Goal: Transaction & Acquisition: Purchase product/service

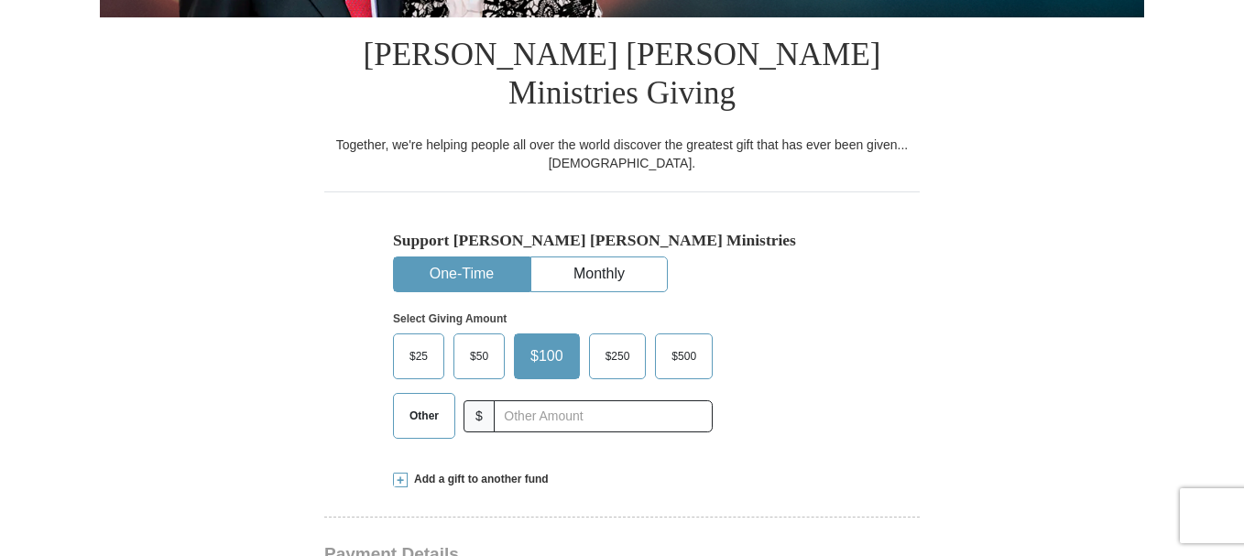
scroll to position [470, 0]
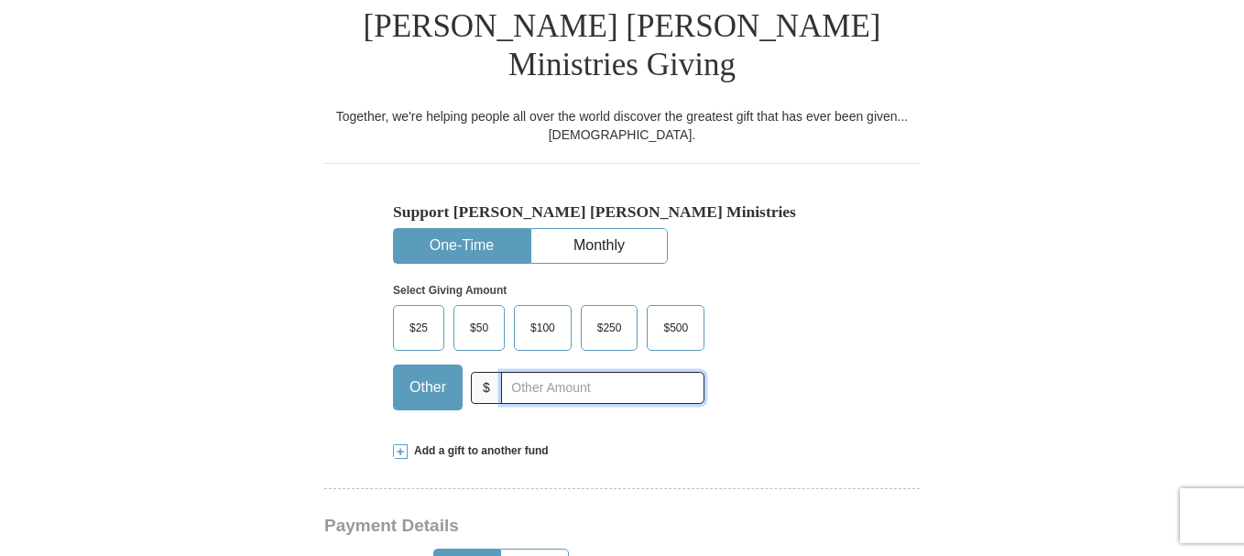
click at [556, 372] on input "text" at bounding box center [602, 388] width 203 height 32
click at [558, 372] on input "30" at bounding box center [602, 388] width 203 height 32
type input "3"
click at [558, 372] on input "text" at bounding box center [602, 388] width 203 height 32
click at [584, 372] on input "$30" at bounding box center [602, 388] width 203 height 32
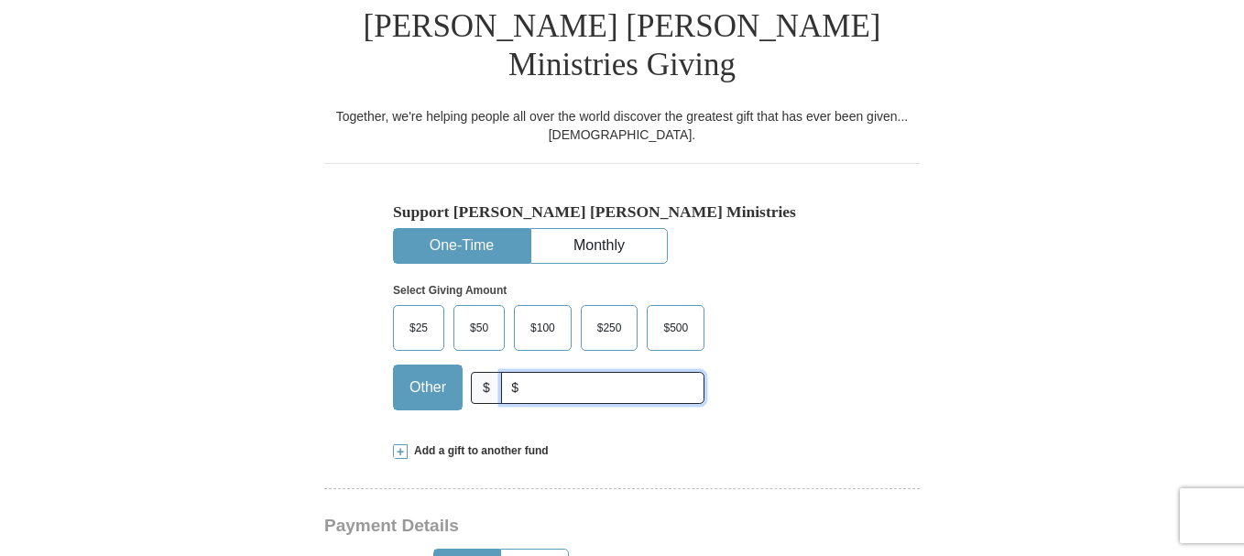
type input "$"
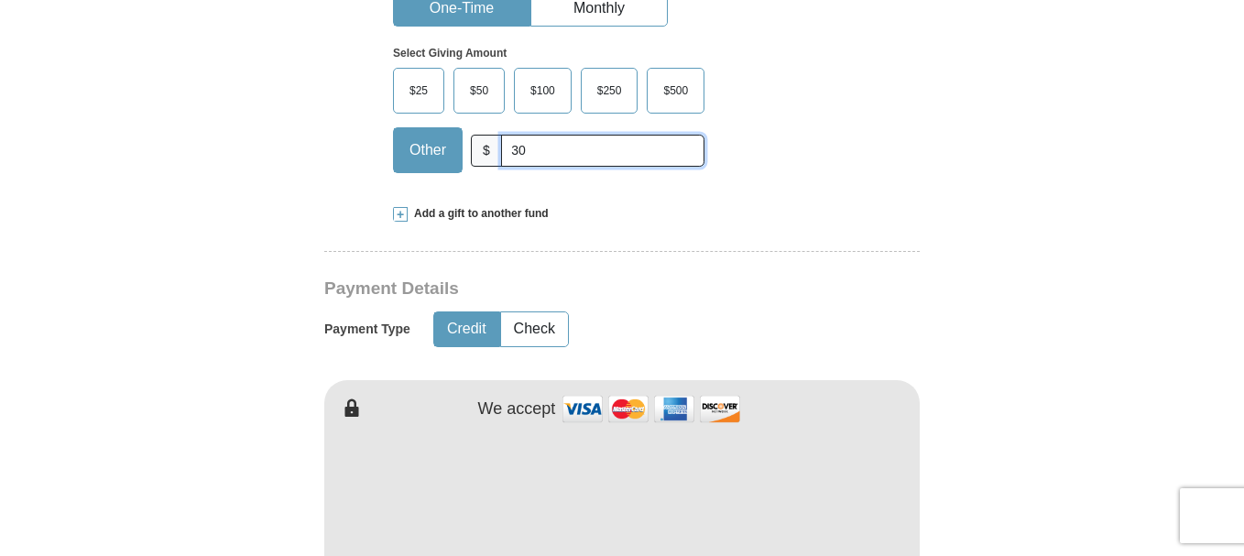
scroll to position [714, 0]
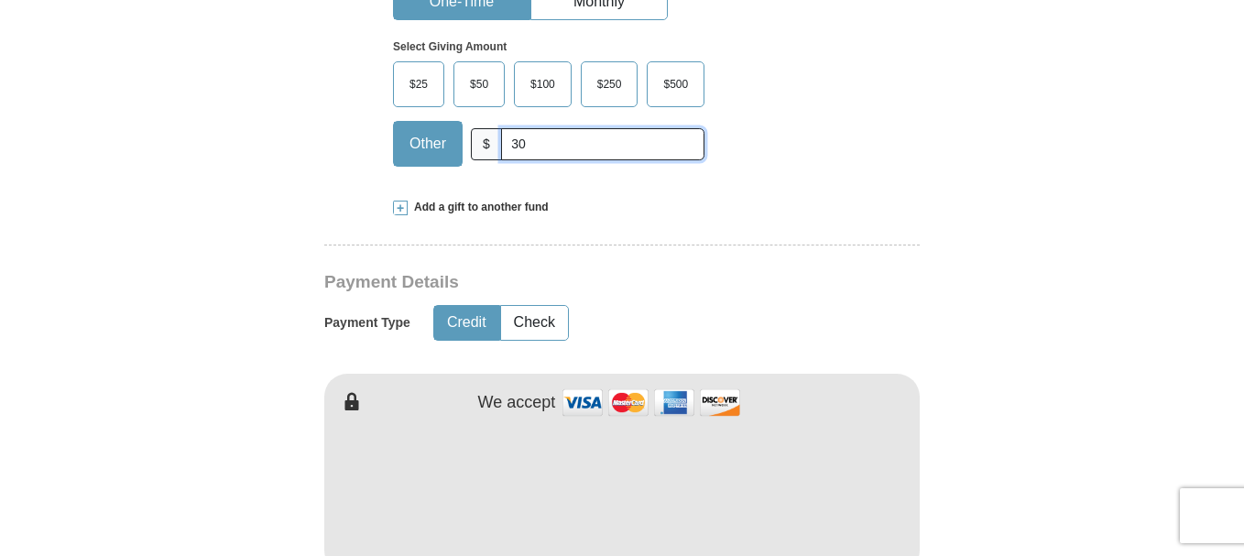
type input "30"
type input "[PERSON_NAME]"
click at [540, 306] on button "Check" at bounding box center [534, 323] width 67 height 34
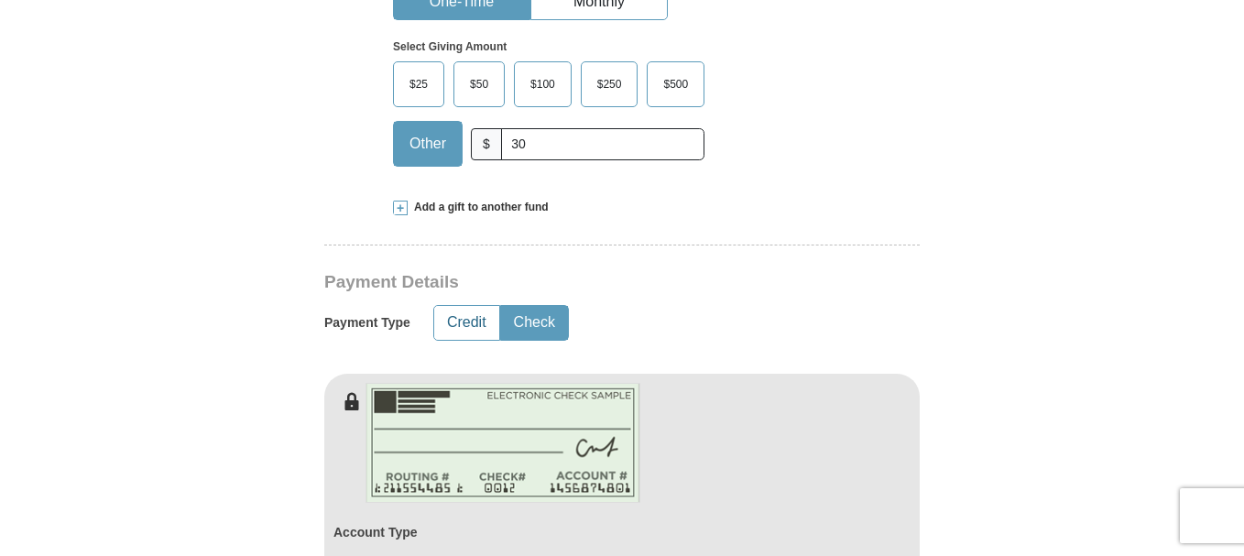
click at [463, 306] on button "Credit" at bounding box center [466, 323] width 65 height 34
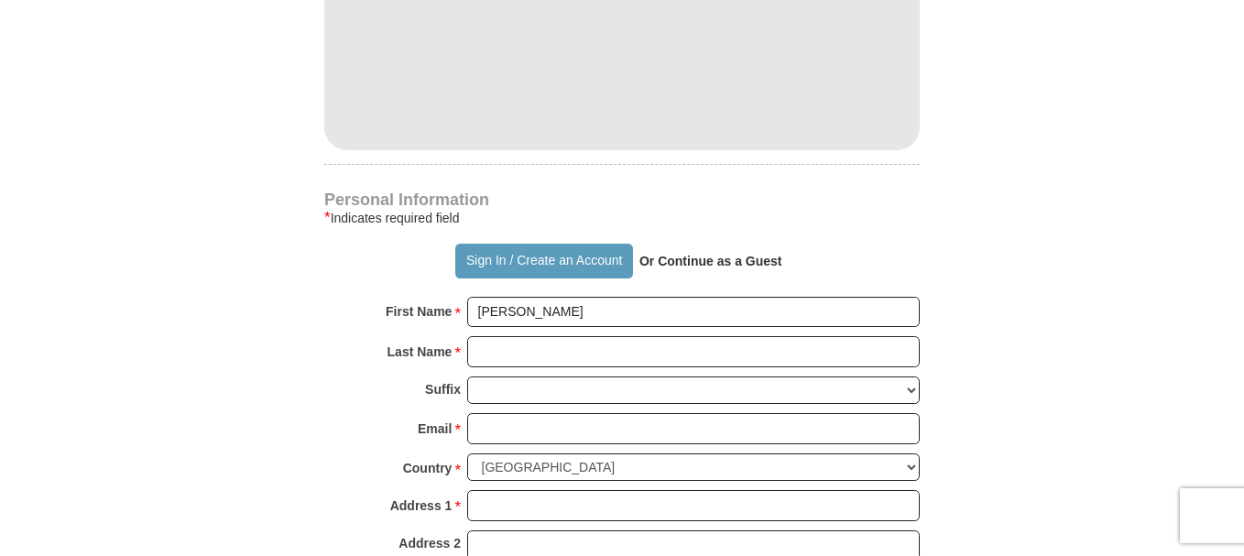
scroll to position [1166, 0]
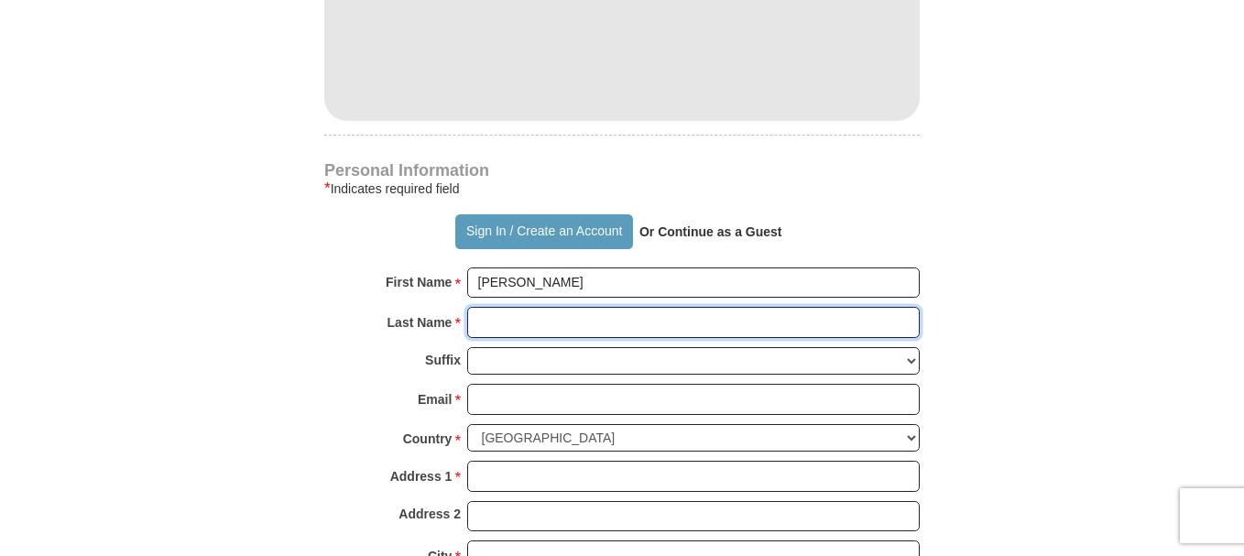
click at [649, 307] on input "Last Name *" at bounding box center [693, 322] width 453 height 31
type input "[PERSON_NAME]"
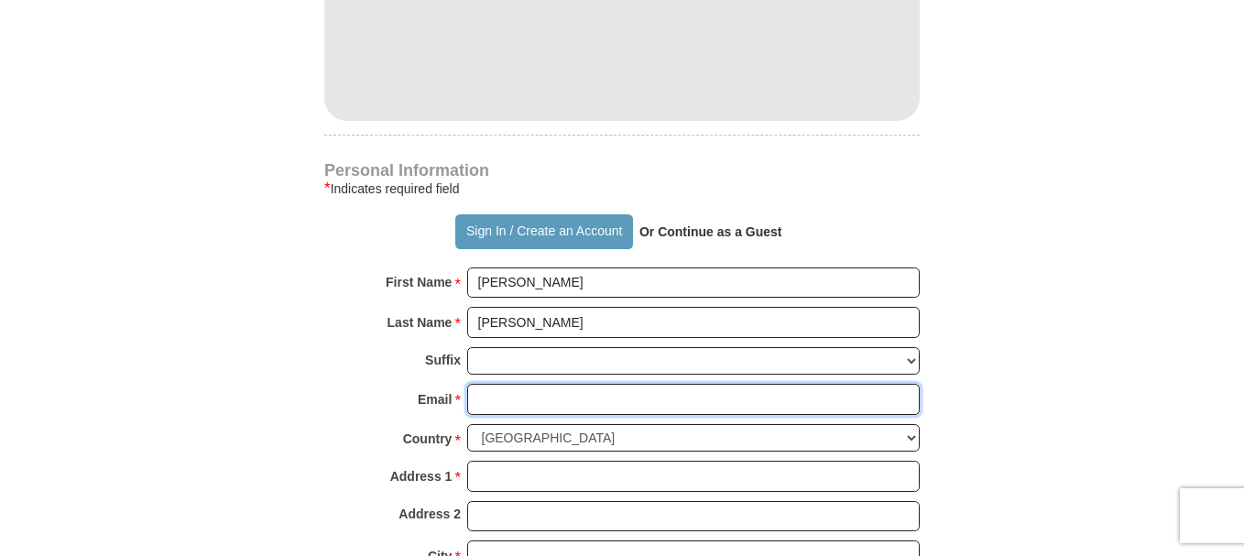
click at [614, 384] on input "Email *" at bounding box center [693, 399] width 453 height 31
type input "[EMAIL_ADDRESS][DOMAIN_NAME]"
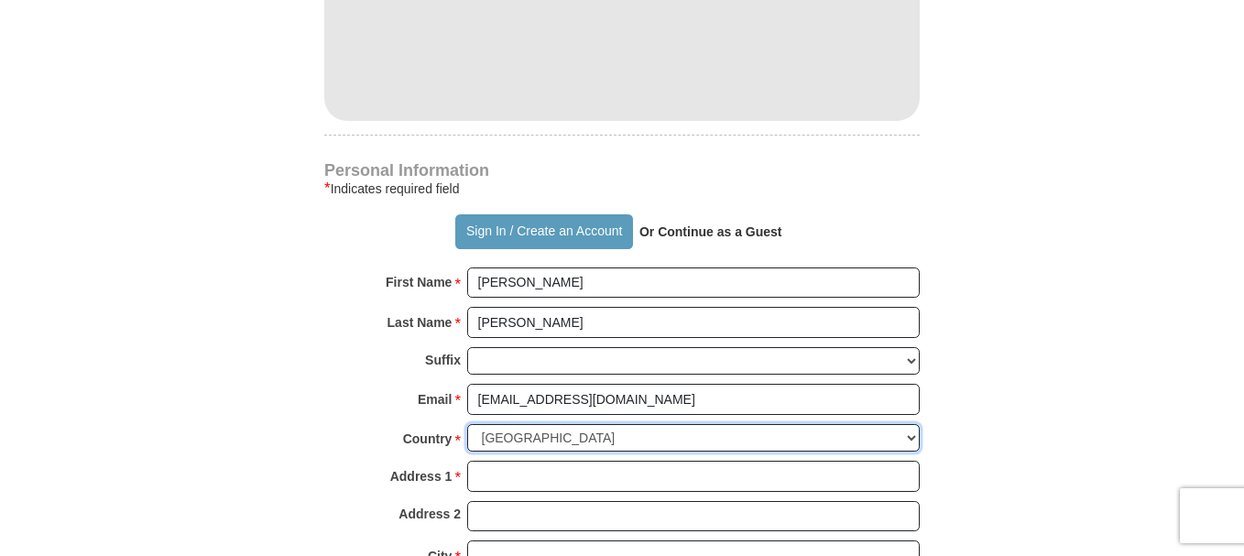
click at [649, 424] on select "[GEOGRAPHIC_DATA] [GEOGRAPHIC_DATA] [GEOGRAPHIC_DATA] [GEOGRAPHIC_DATA] [GEOGRA…" at bounding box center [693, 438] width 453 height 28
click at [1065, 252] on form "Already have an account? Sign in for faster giving. Don't have an account? Crea…" at bounding box center [622, 56] width 1044 height 2298
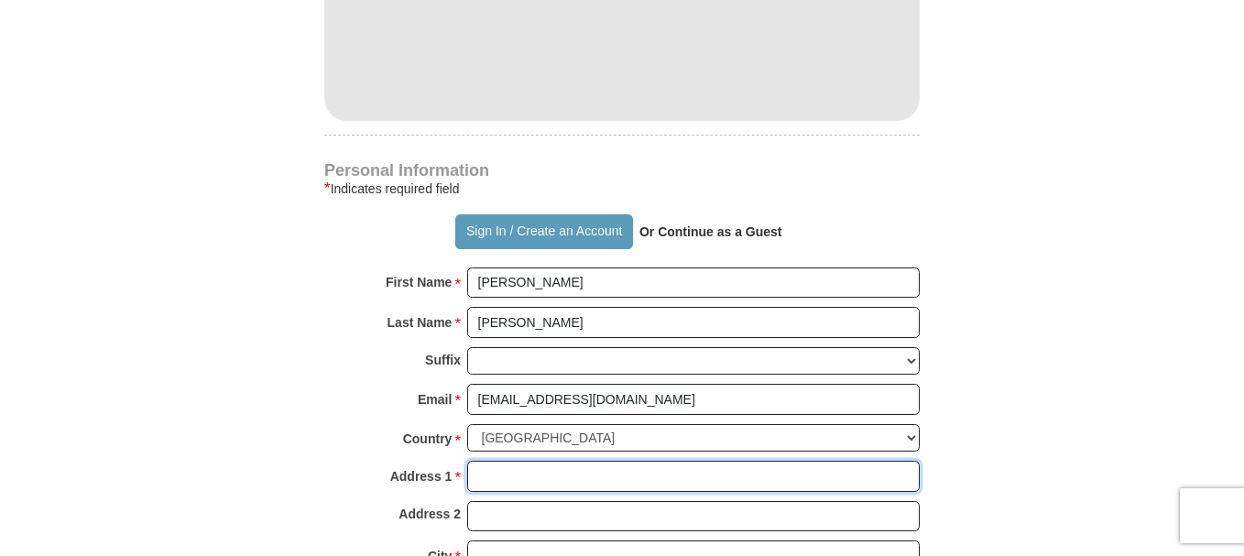
click at [581, 461] on input "Address 1 *" at bounding box center [693, 476] width 453 height 31
type input "Edf.12 Apt.C Villas de [GEOGRAPHIC_DATA] [GEOGRAPHIC_DATA]"
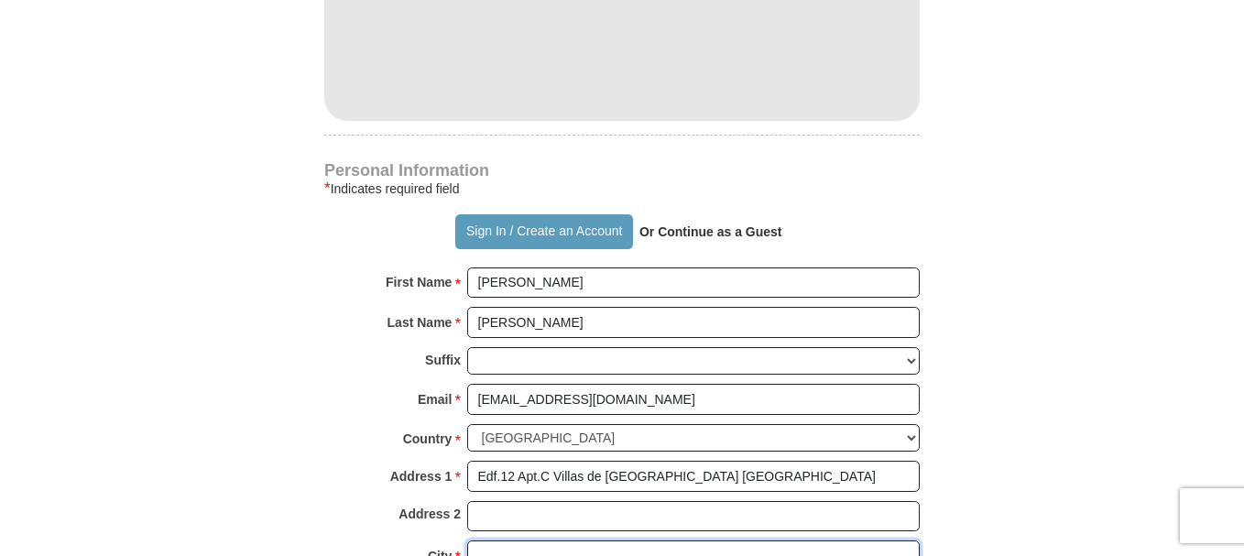
type input "Bayamón"
type input "00957"
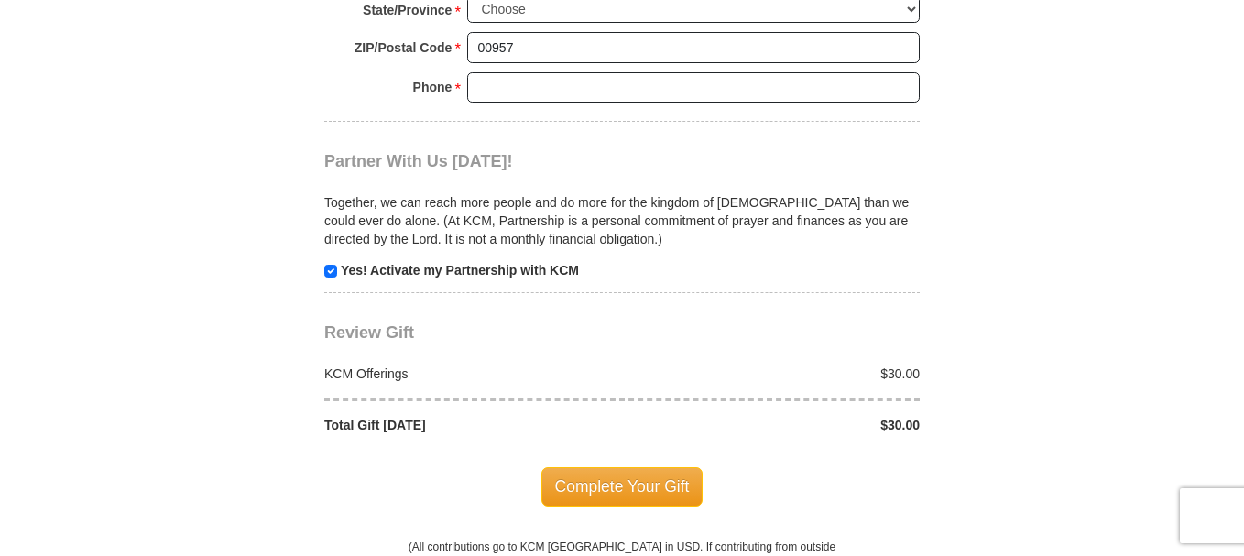
scroll to position [1746, 0]
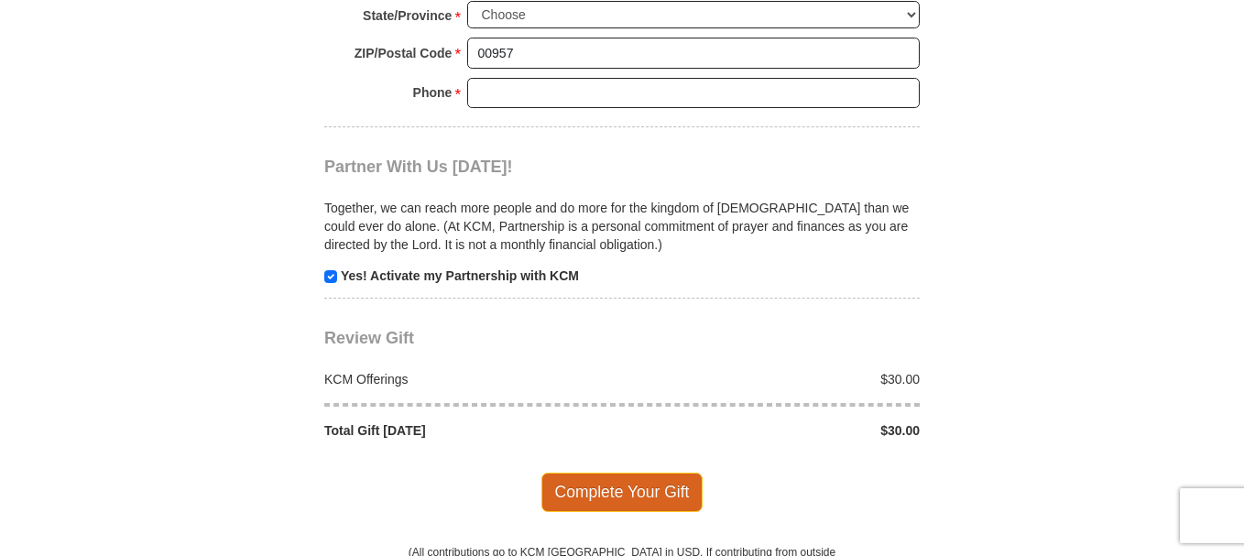
click at [644, 473] on span "Complete Your Gift" at bounding box center [622, 492] width 162 height 38
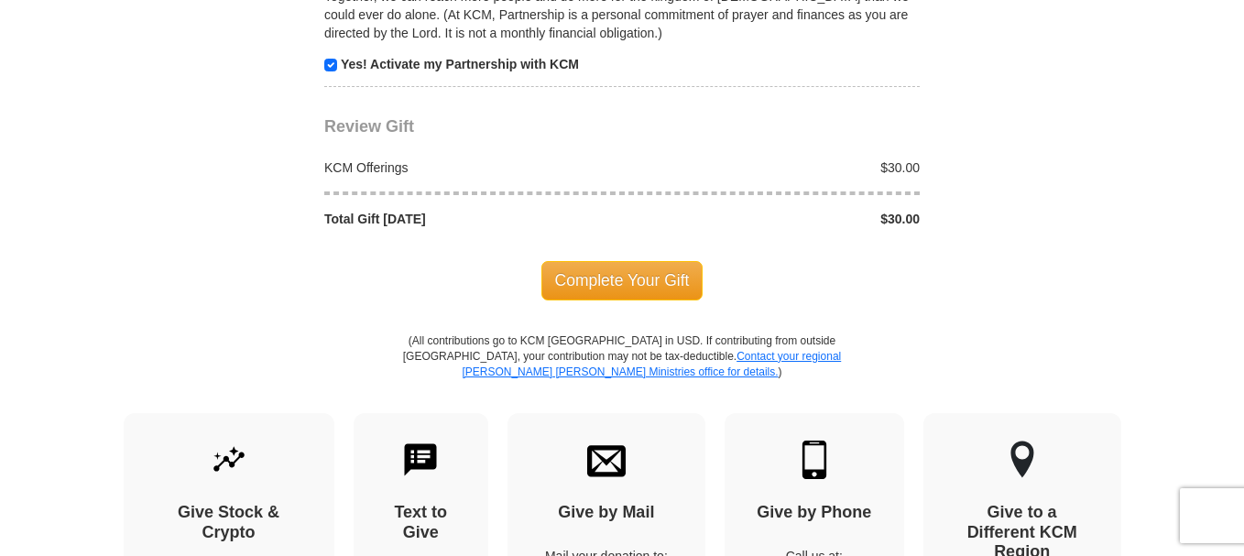
scroll to position [2036, 0]
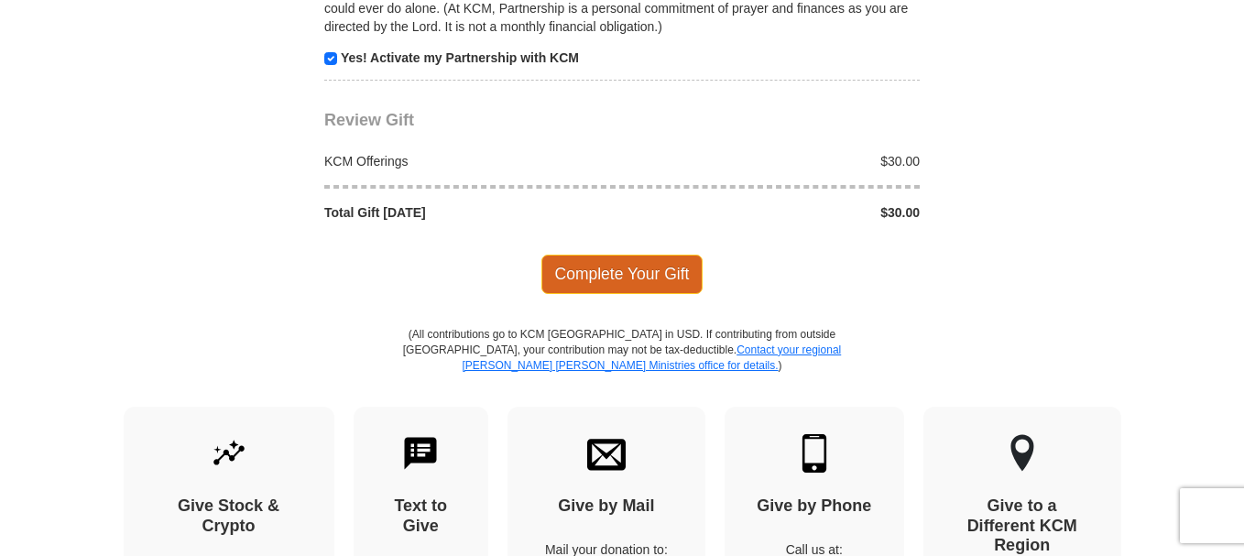
click at [657, 255] on span "Complete Your Gift" at bounding box center [622, 274] width 162 height 38
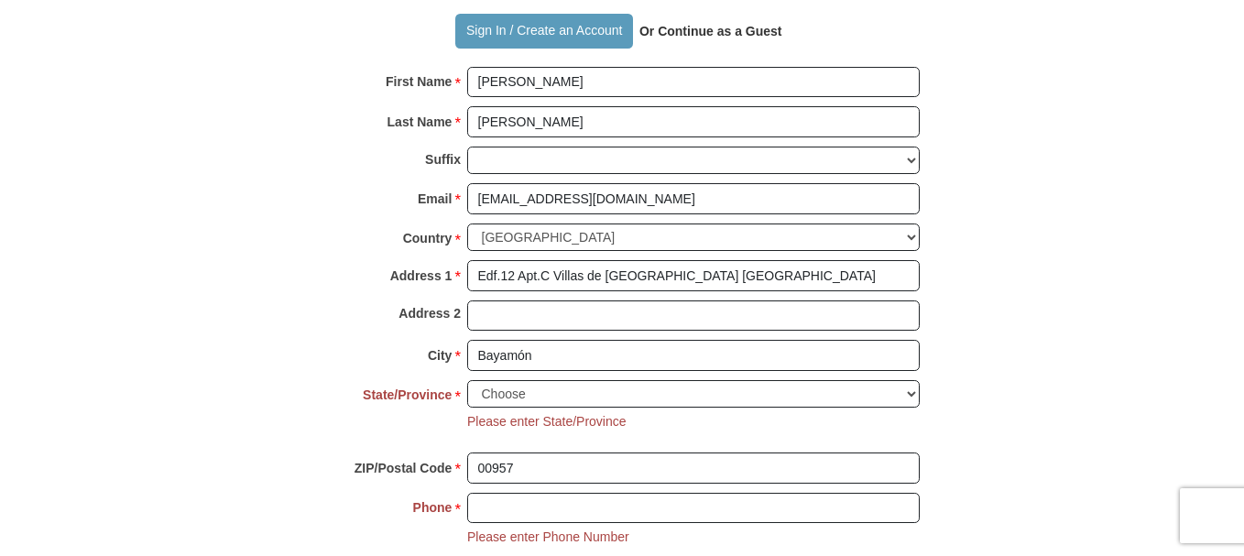
scroll to position [1384, 0]
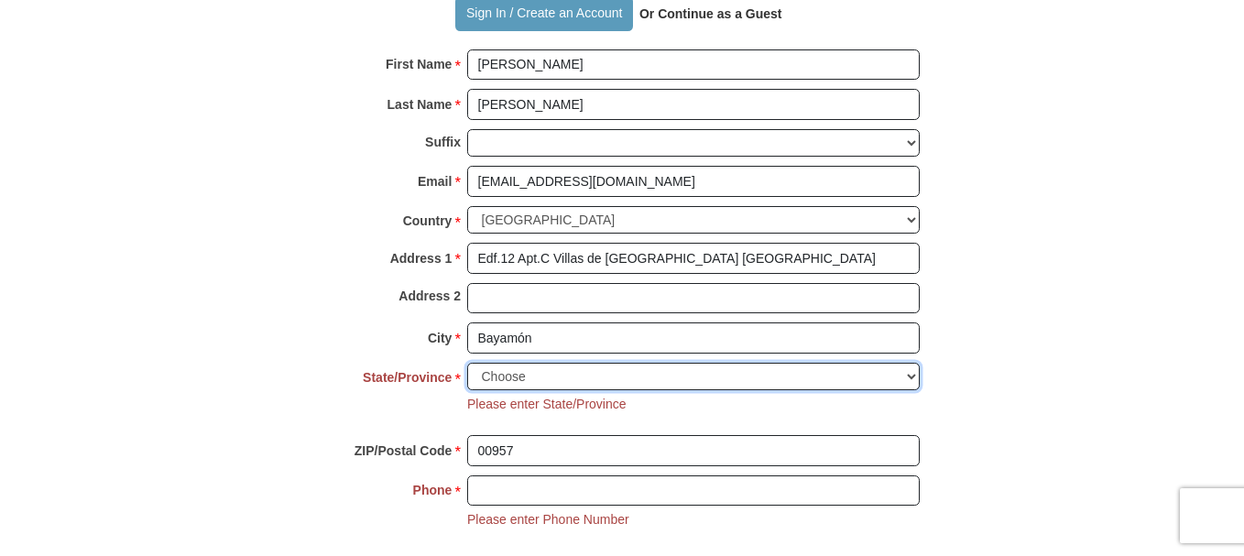
click at [913, 363] on select "Choose [US_STATE] [US_STATE] [US_STATE] [US_STATE] [US_STATE] Armed Forces Amer…" at bounding box center [693, 377] width 453 height 28
select select "PR"
click at [467, 363] on select "Choose [US_STATE] [US_STATE] [US_STATE] [US_STATE] [US_STATE] Armed Forces Amer…" at bounding box center [693, 377] width 453 height 28
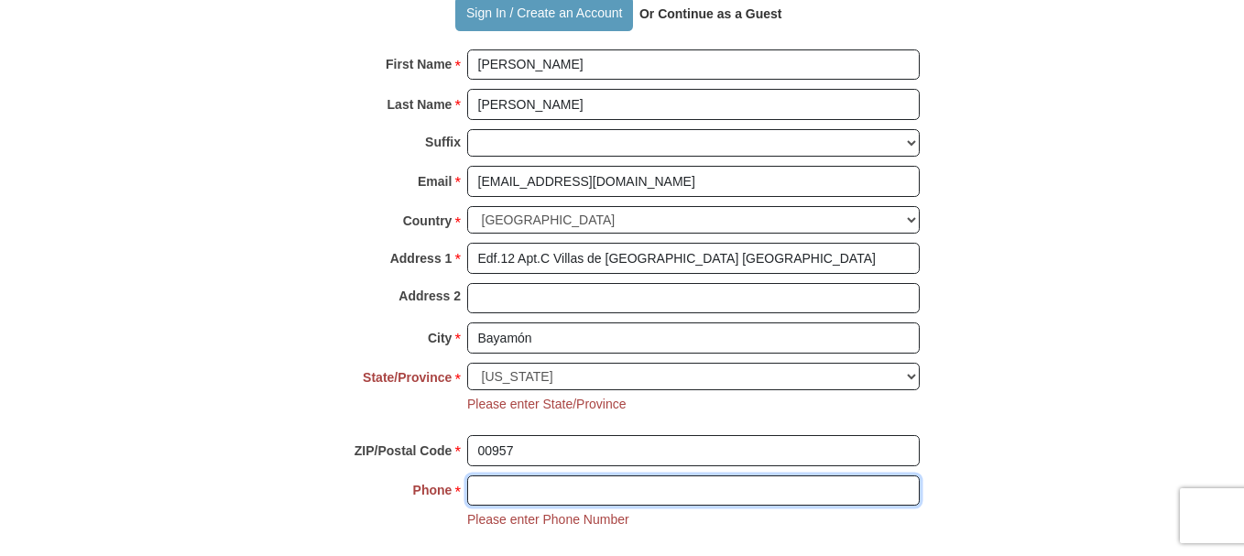
click at [765, 475] on input "Phone * *" at bounding box center [693, 490] width 453 height 31
type input "9"
click at [484, 475] on input "1939'3012911" at bounding box center [693, 490] width 453 height 31
click at [511, 475] on input "1(939'3012911" at bounding box center [693, 490] width 453 height 31
click at [513, 475] on input "1(939'3012911" at bounding box center [693, 490] width 453 height 31
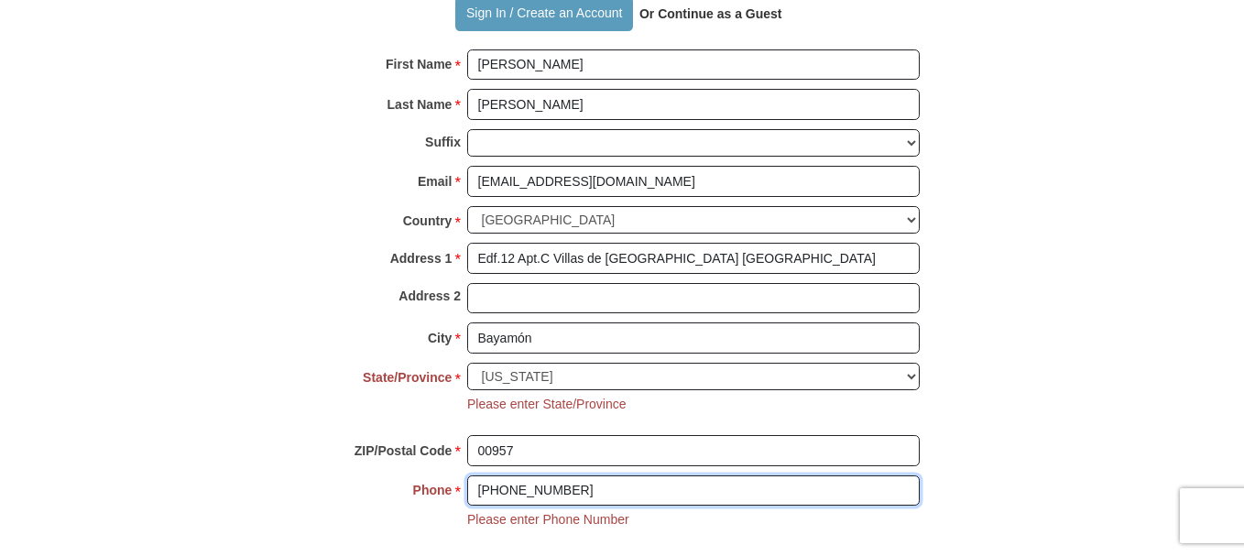
click at [534, 475] on input "[PHONE_NUMBER]" at bounding box center [693, 490] width 453 height 31
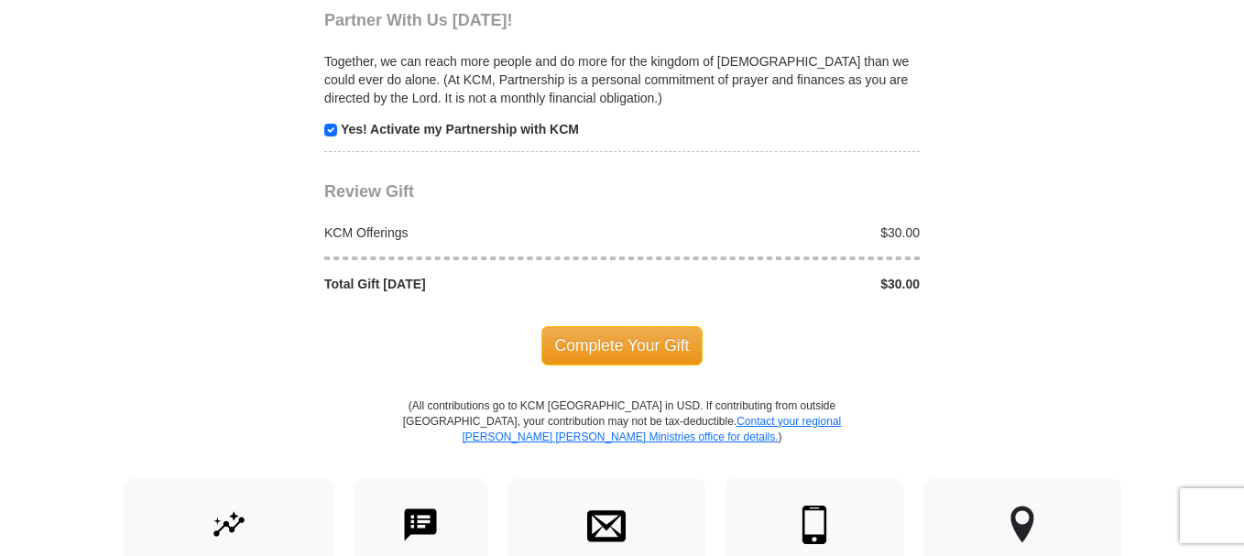
scroll to position [1971, 0]
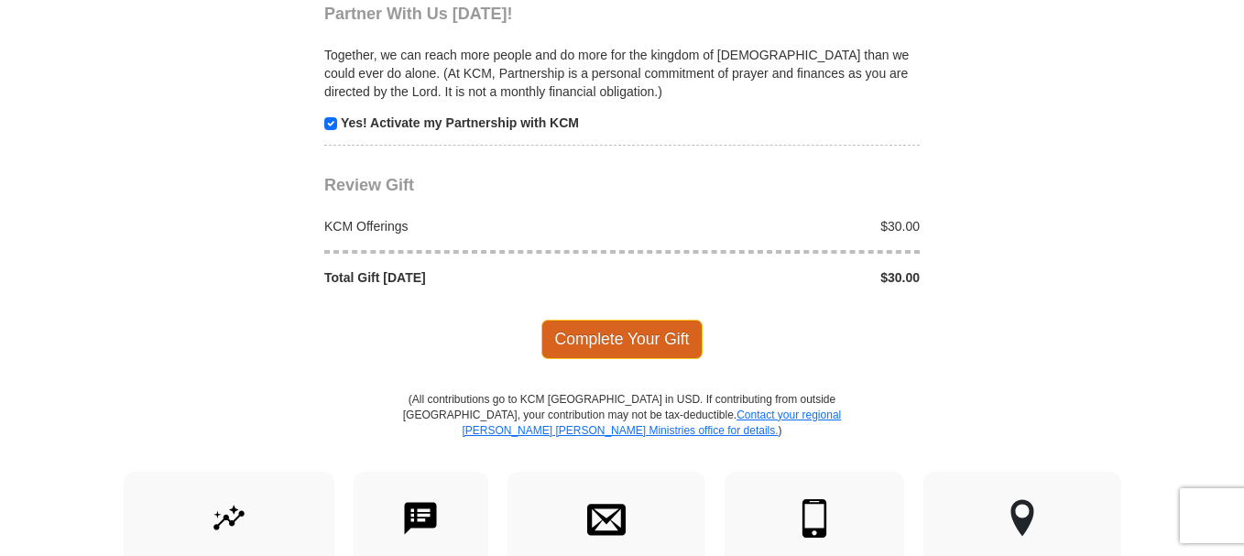
type input "[PHONE_NUMBER]"
click at [629, 320] on span "Complete Your Gift" at bounding box center [622, 339] width 162 height 38
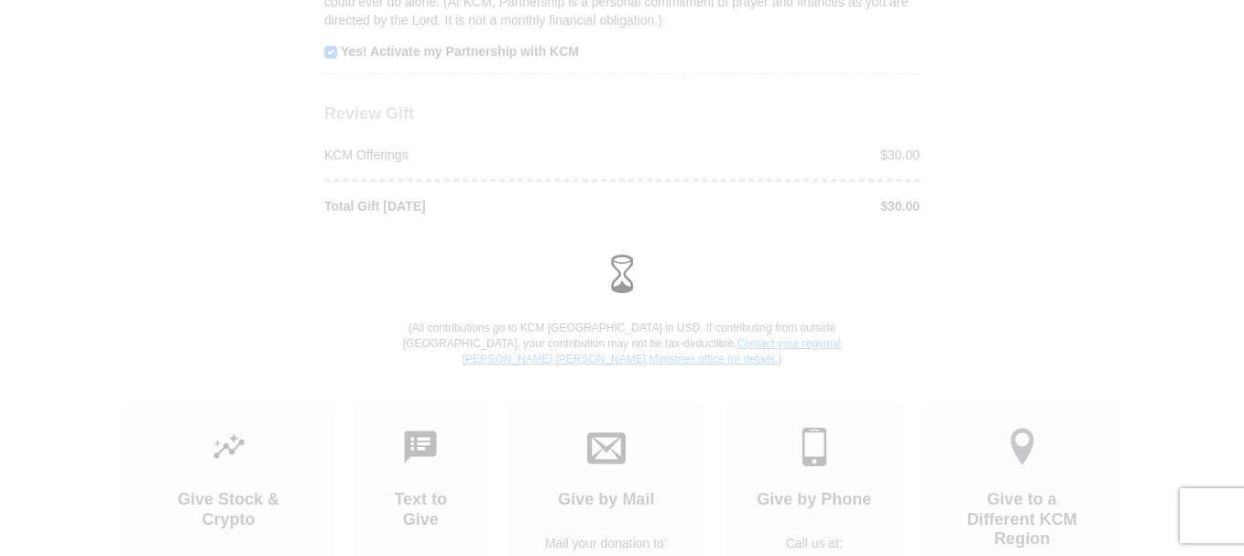
scroll to position [1899, 0]
